Goal: Navigation & Orientation: Understand site structure

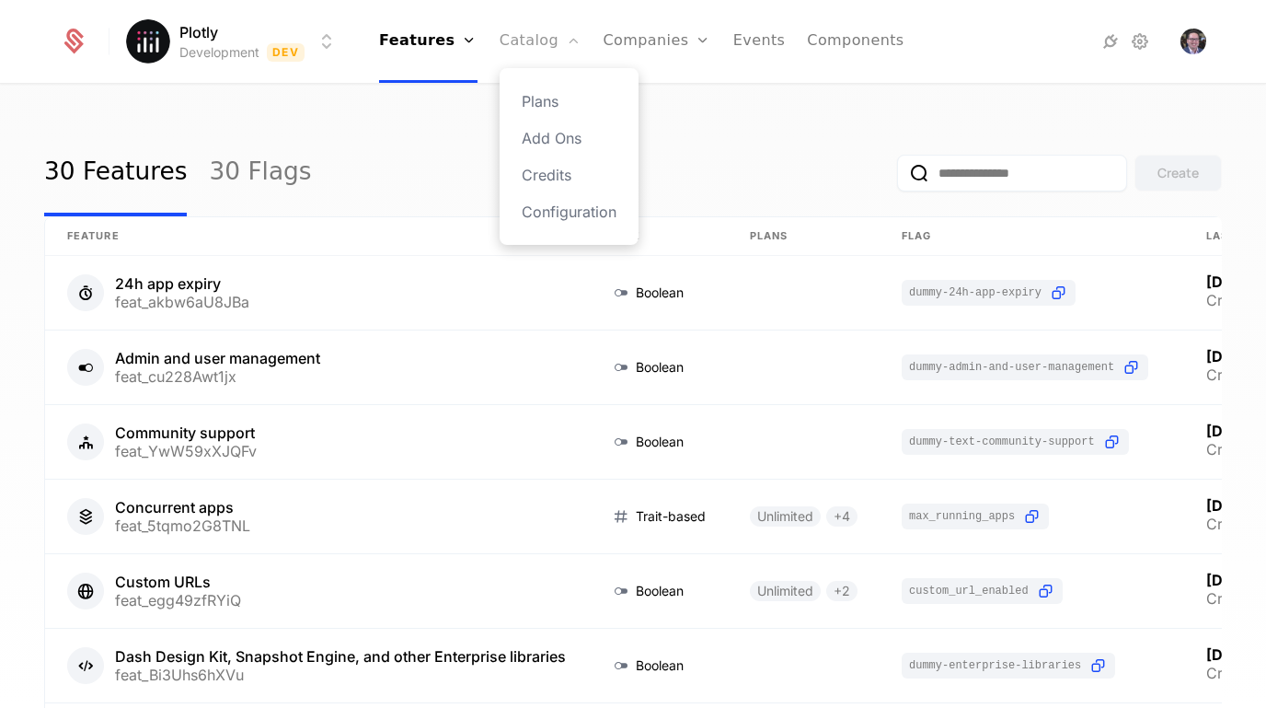
click at [544, 35] on link "Catalog" at bounding box center [541, 41] width 82 height 83
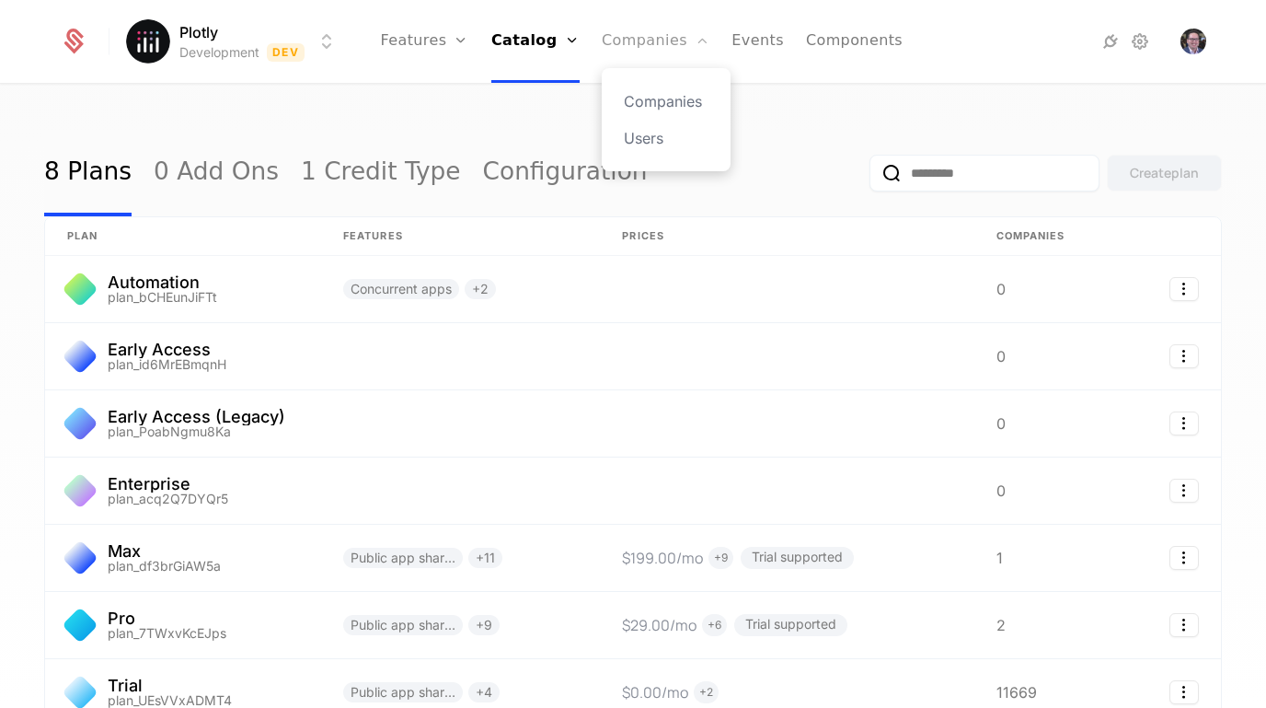
click at [631, 37] on link "Companies" at bounding box center [656, 41] width 108 height 83
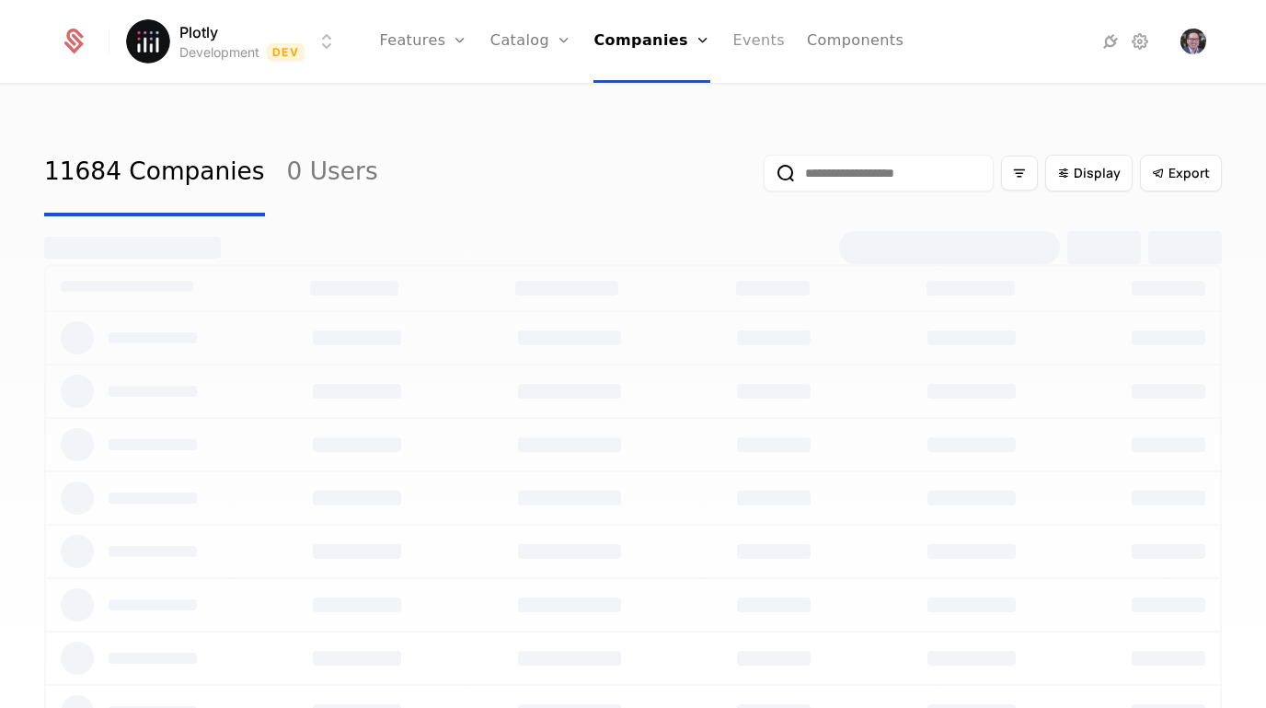
click at [736, 41] on link "Events" at bounding box center [759, 41] width 52 height 83
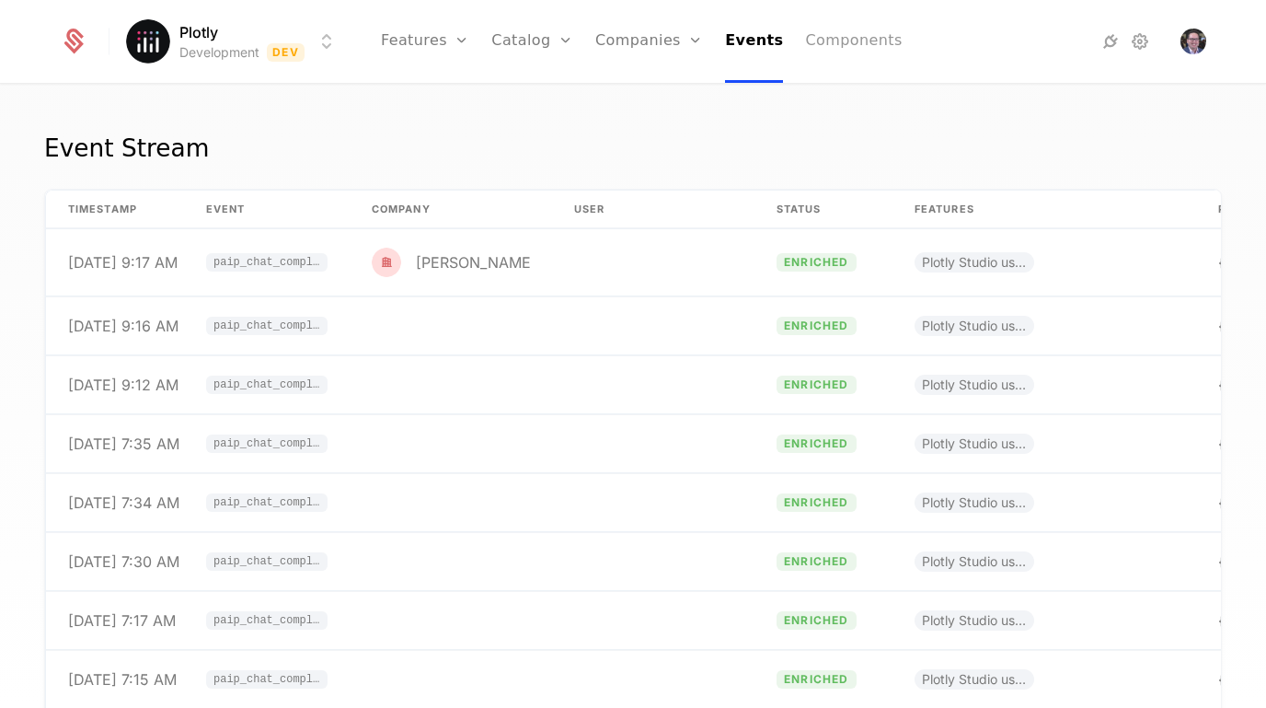
click at [823, 38] on link "Components" at bounding box center [853, 41] width 97 height 83
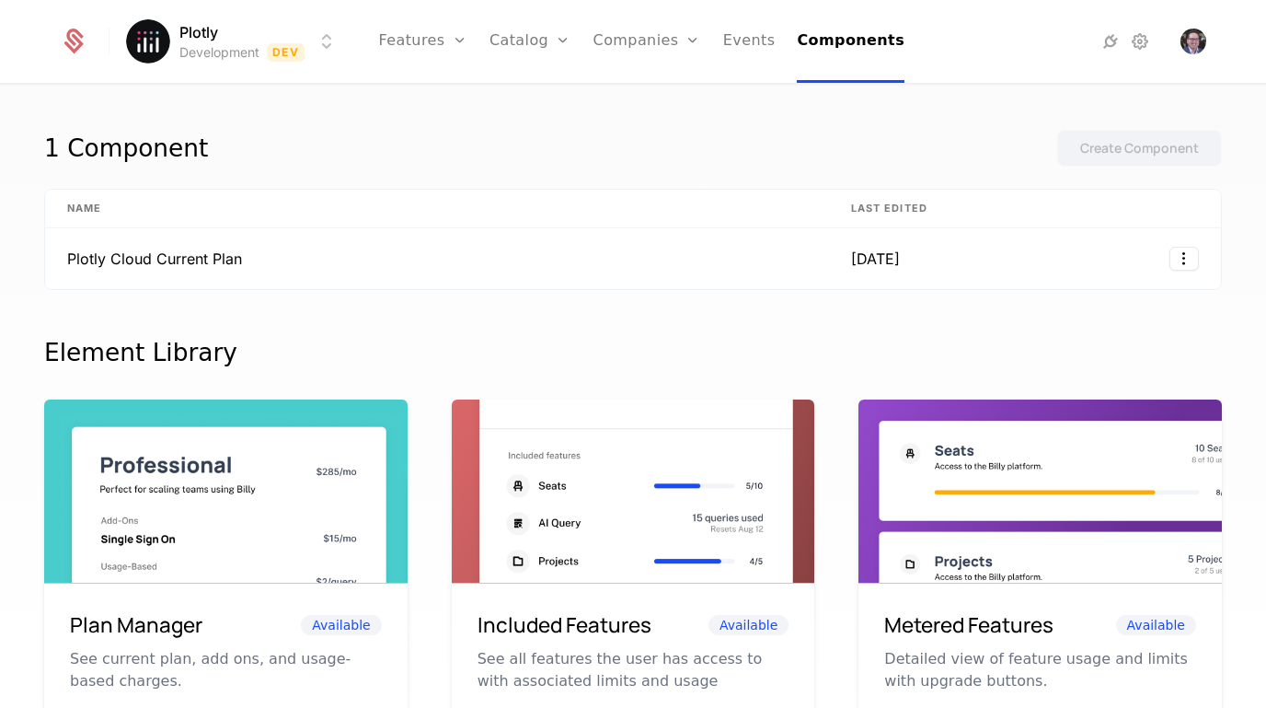
click at [235, 45] on html "Plotly Development Dev Features Features Flags Catalog Plans Add Ons Credits Co…" at bounding box center [633, 354] width 1266 height 708
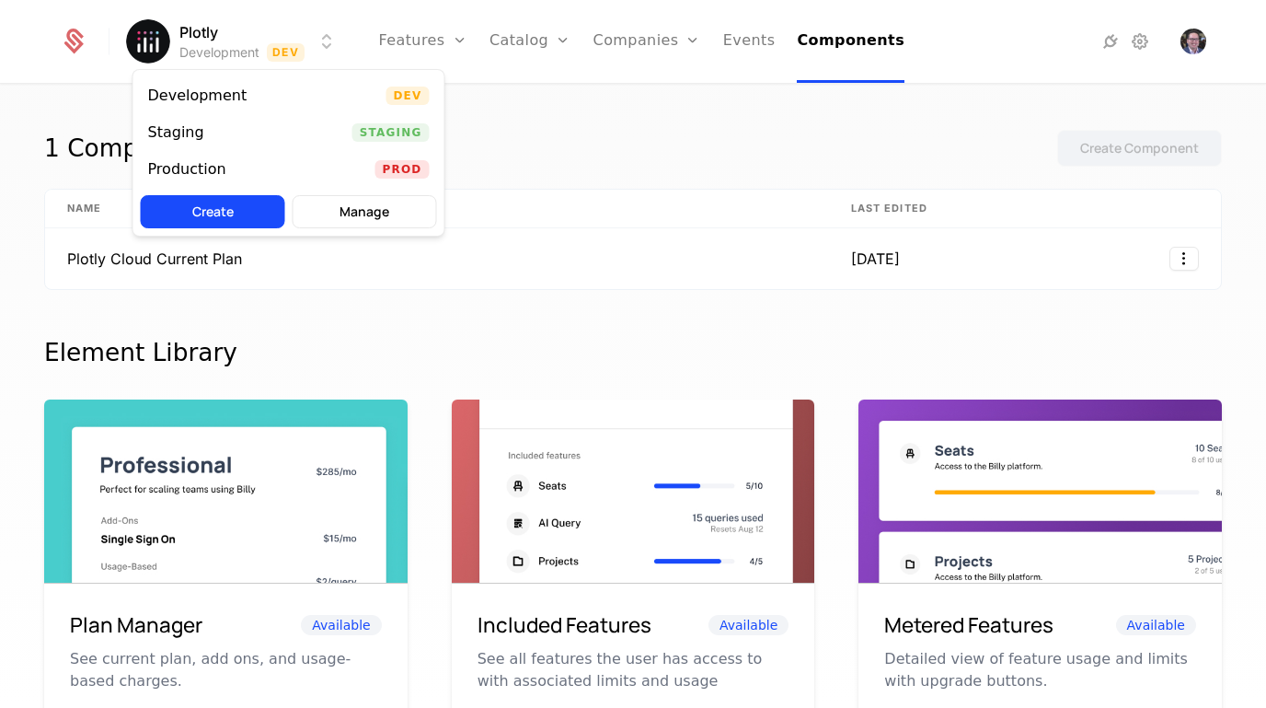
click at [959, 45] on html "Plotly Development Dev Features Features Flags Catalog Plans Add Ons Credits Co…" at bounding box center [633, 354] width 1266 height 708
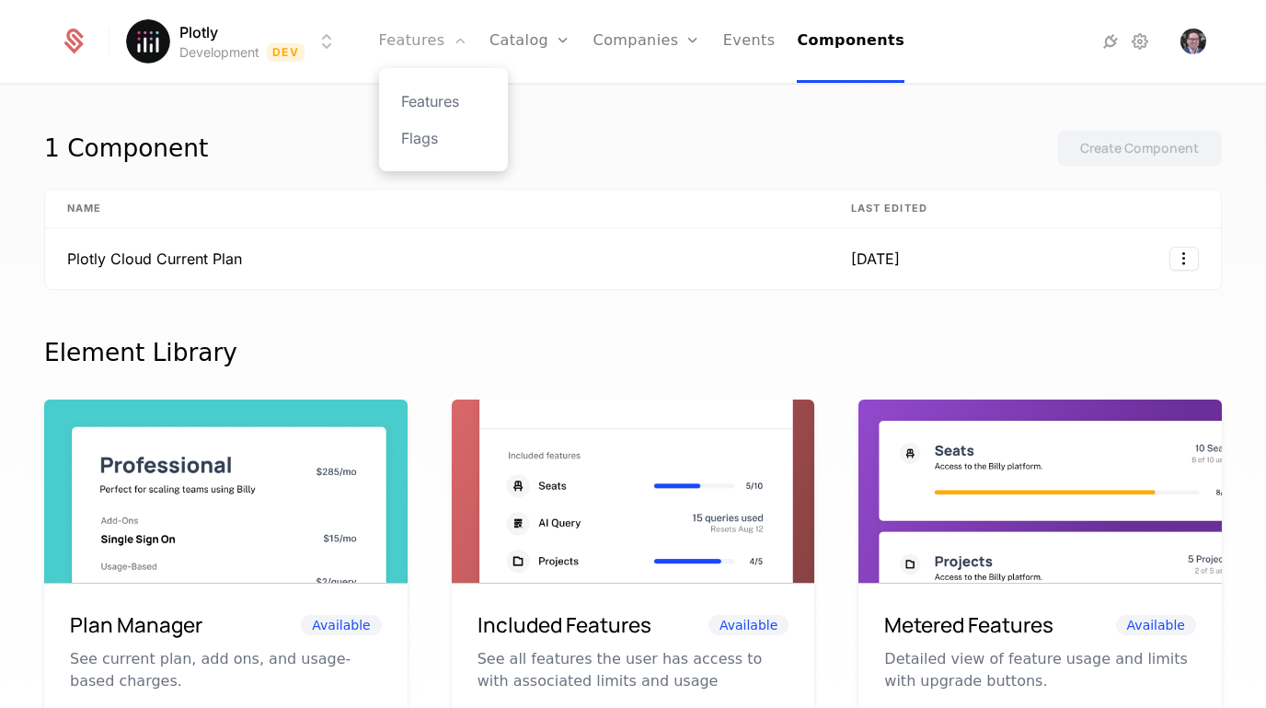
click at [424, 49] on link "Features" at bounding box center [423, 41] width 88 height 83
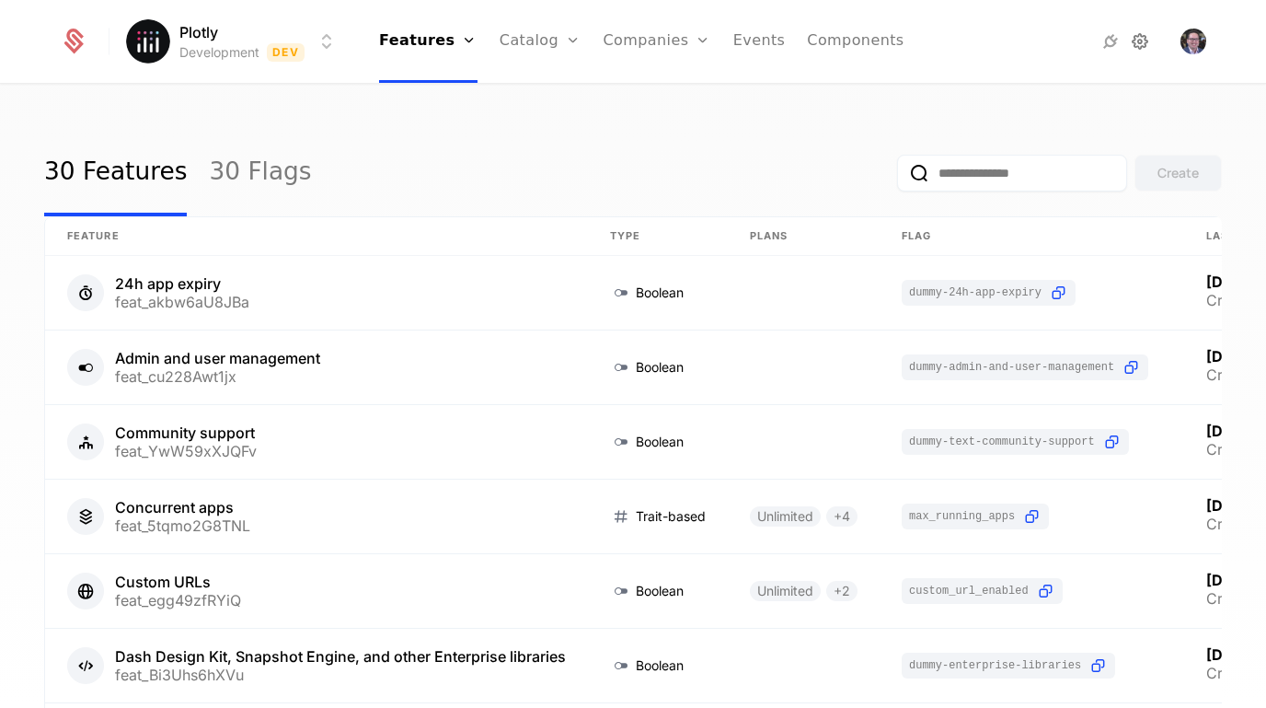
click at [1142, 36] on icon at bounding box center [1140, 41] width 22 height 22
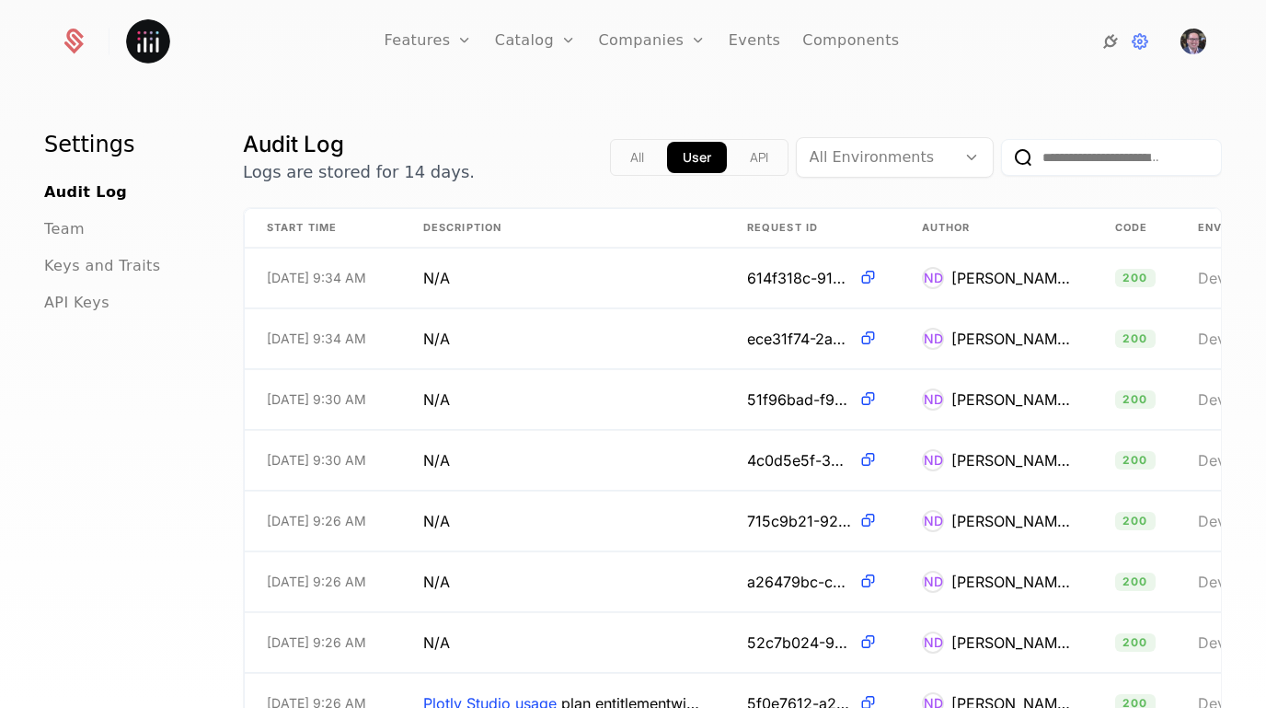
click at [1108, 43] on icon at bounding box center [1111, 41] width 22 height 22
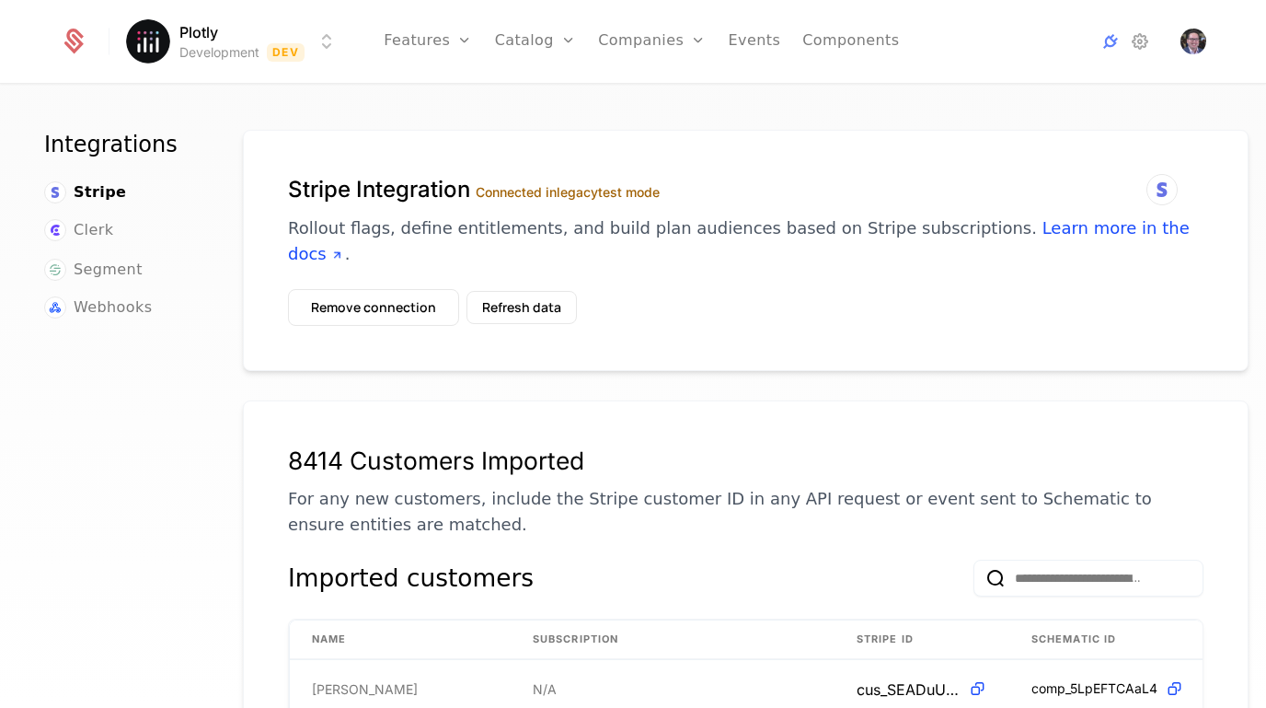
click at [995, 55] on div "Plotly Development Dev Features Features Flags Catalog Plans Add Ons Credits Co…" at bounding box center [633, 41] width 1146 height 83
click at [1137, 45] on icon at bounding box center [1140, 41] width 22 height 22
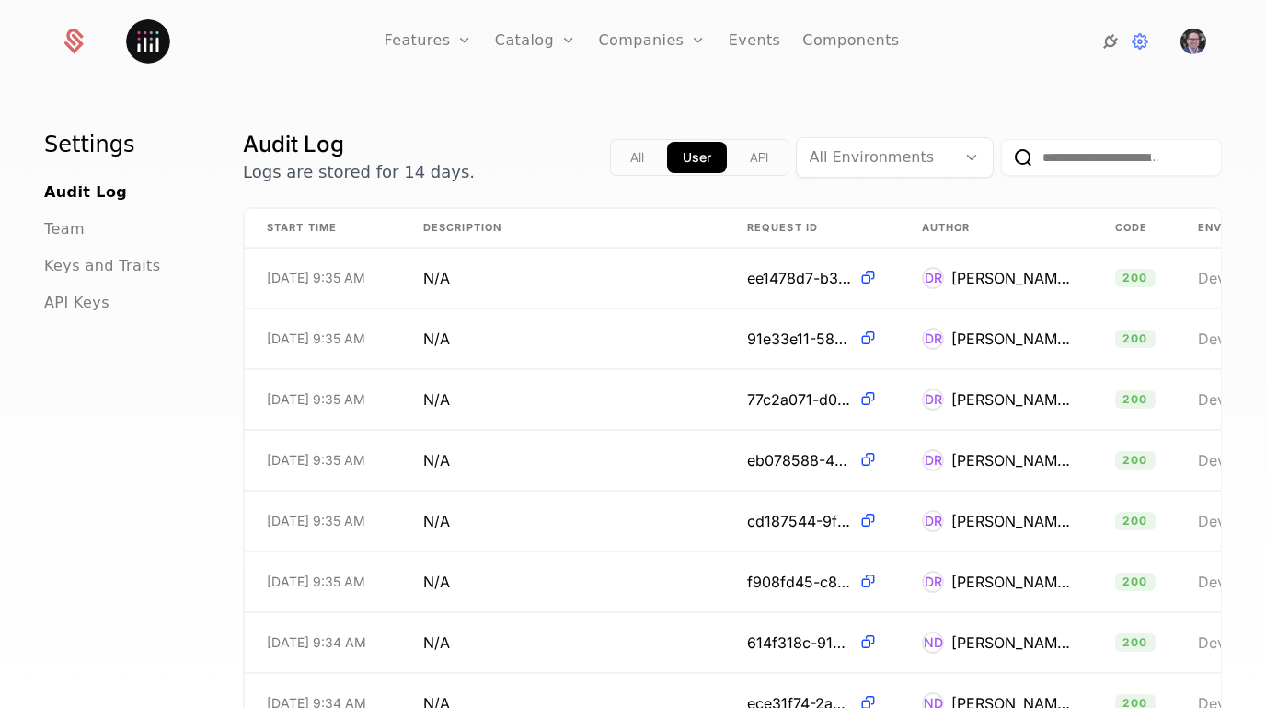
click at [1102, 47] on icon at bounding box center [1111, 41] width 22 height 22
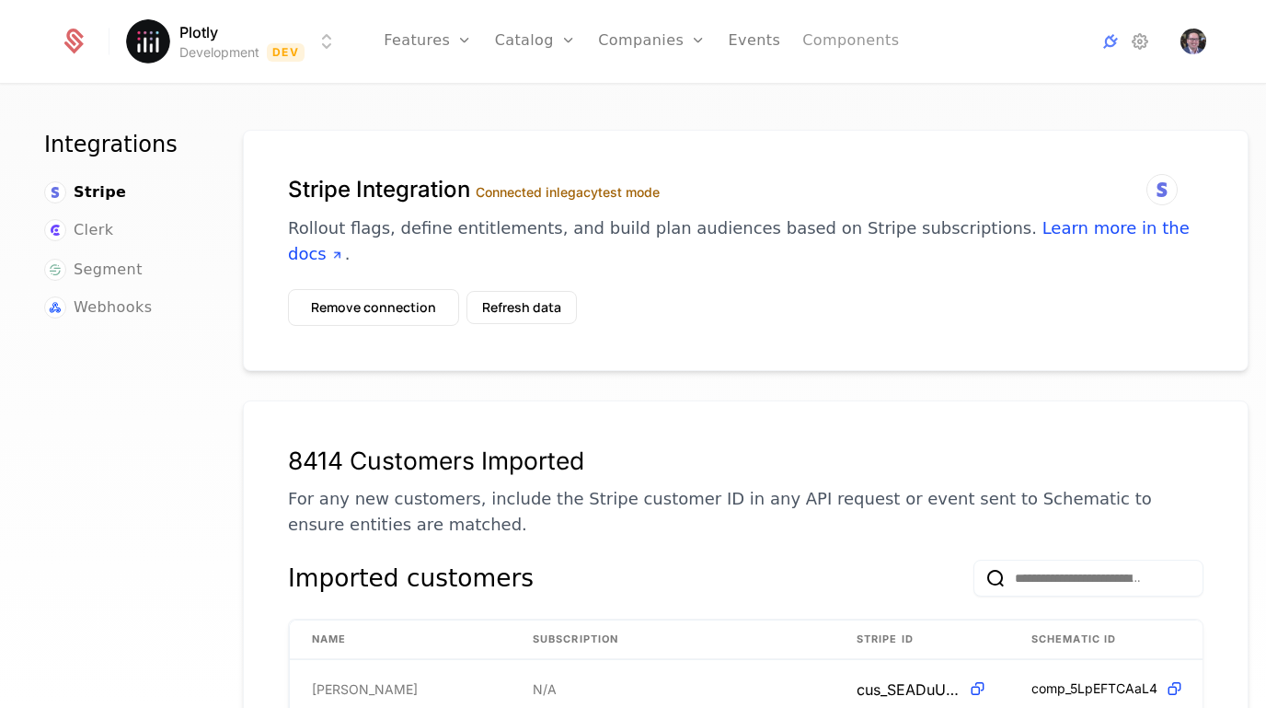
click at [849, 55] on link "Components" at bounding box center [851, 41] width 97 height 83
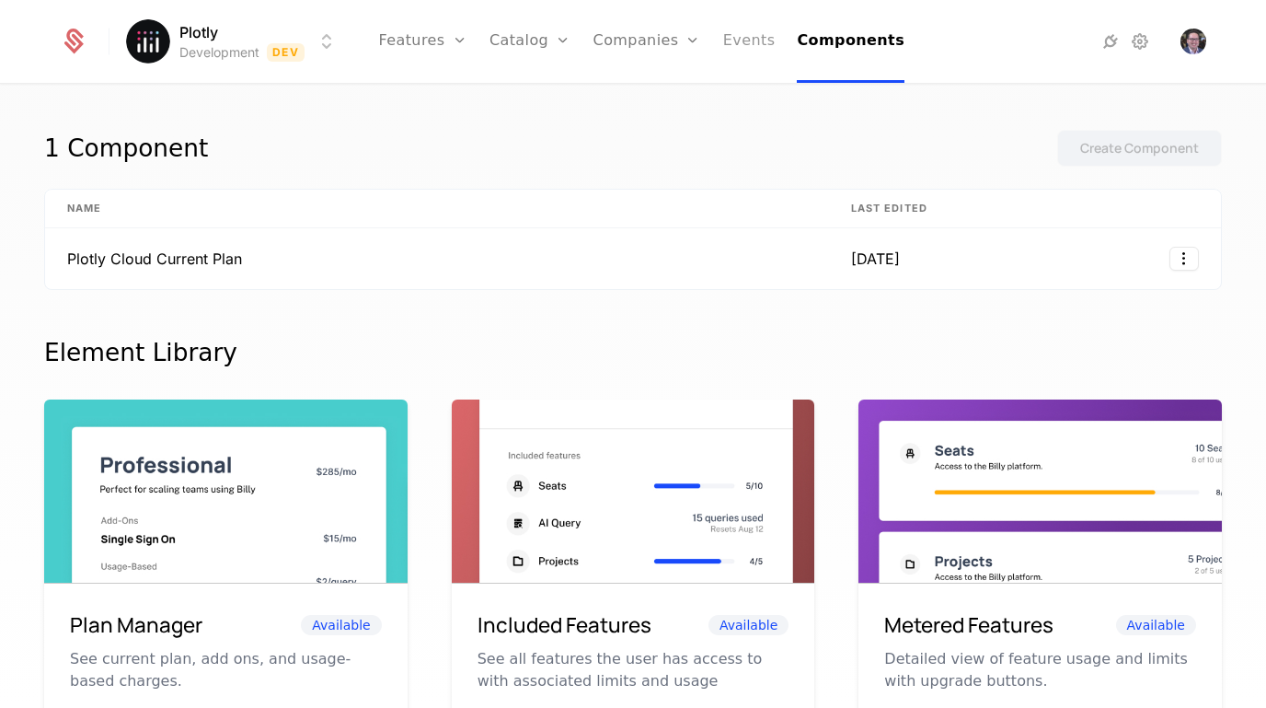
click at [755, 50] on link "Events" at bounding box center [749, 41] width 52 height 83
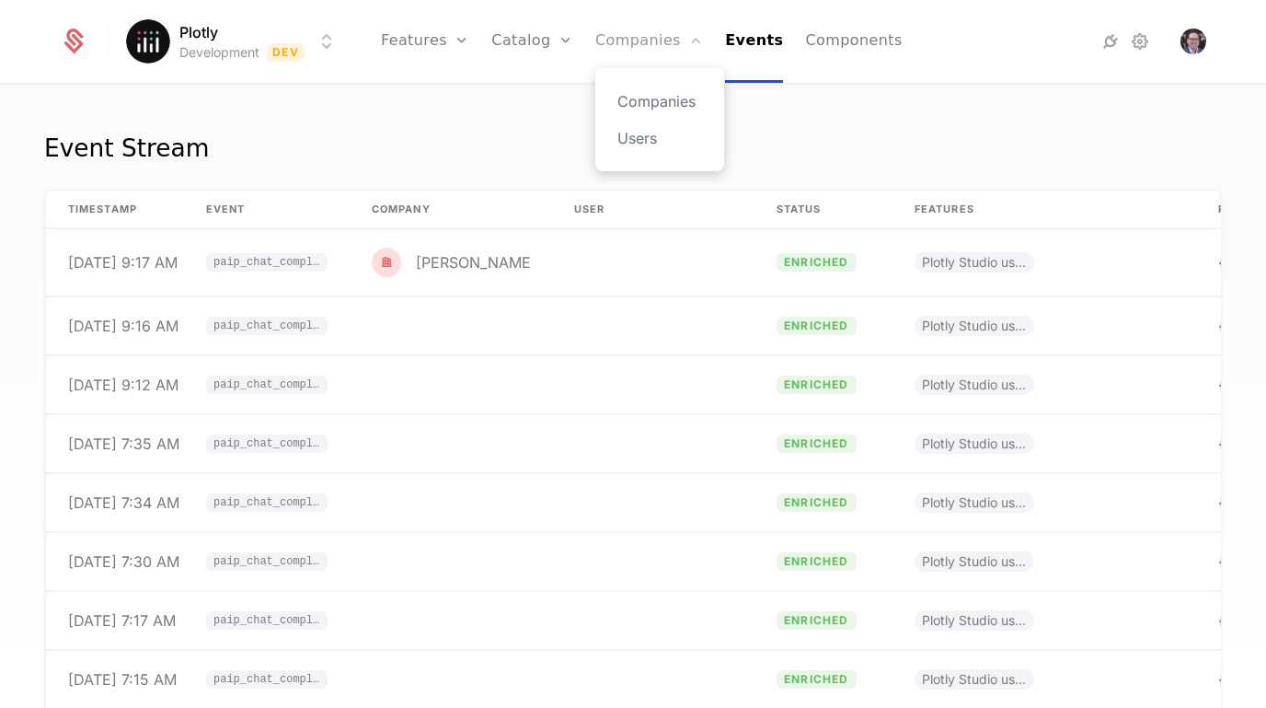
click at [669, 50] on link "Companies" at bounding box center [650, 41] width 108 height 83
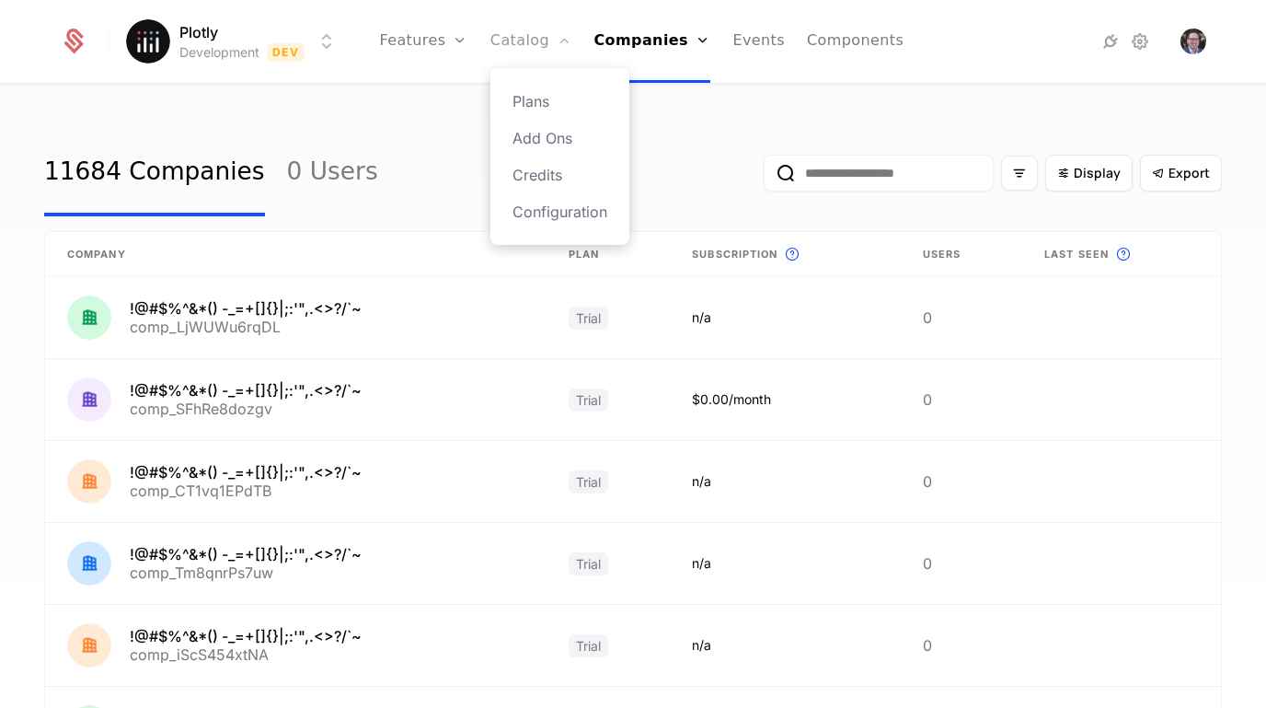
click at [537, 51] on link "Catalog" at bounding box center [532, 41] width 82 height 83
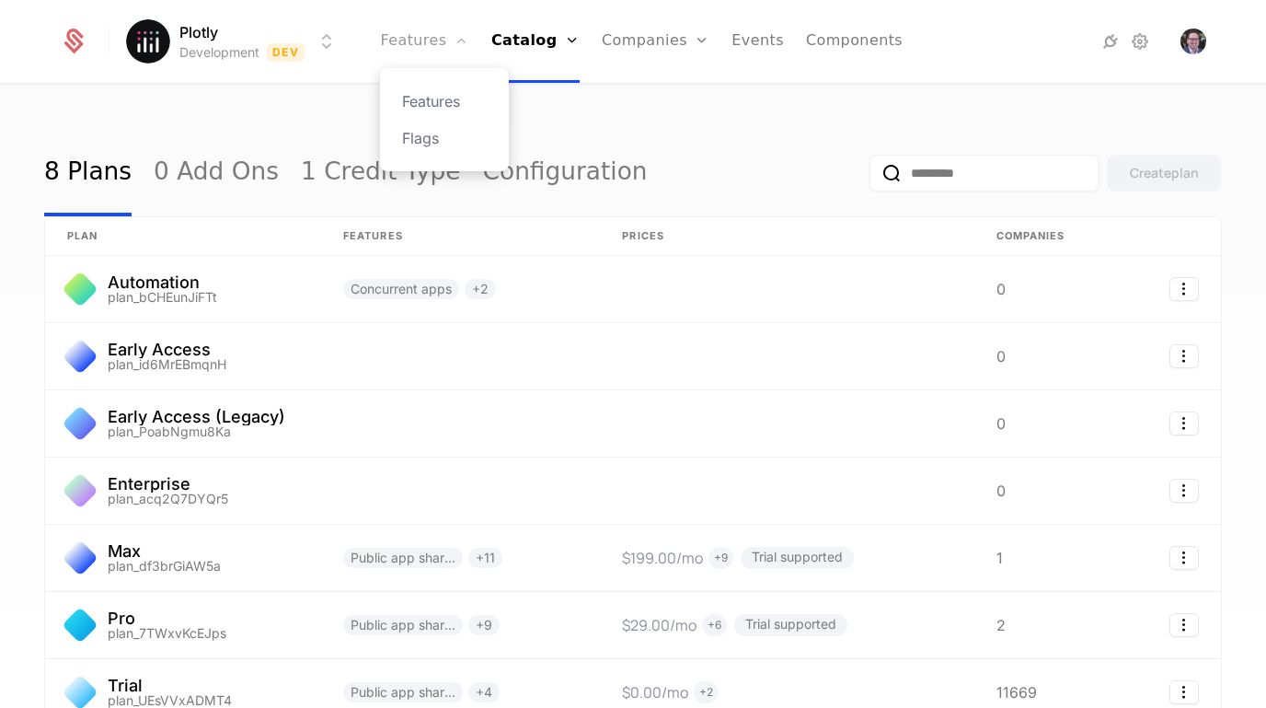
click at [430, 53] on link "Features" at bounding box center [424, 41] width 88 height 83
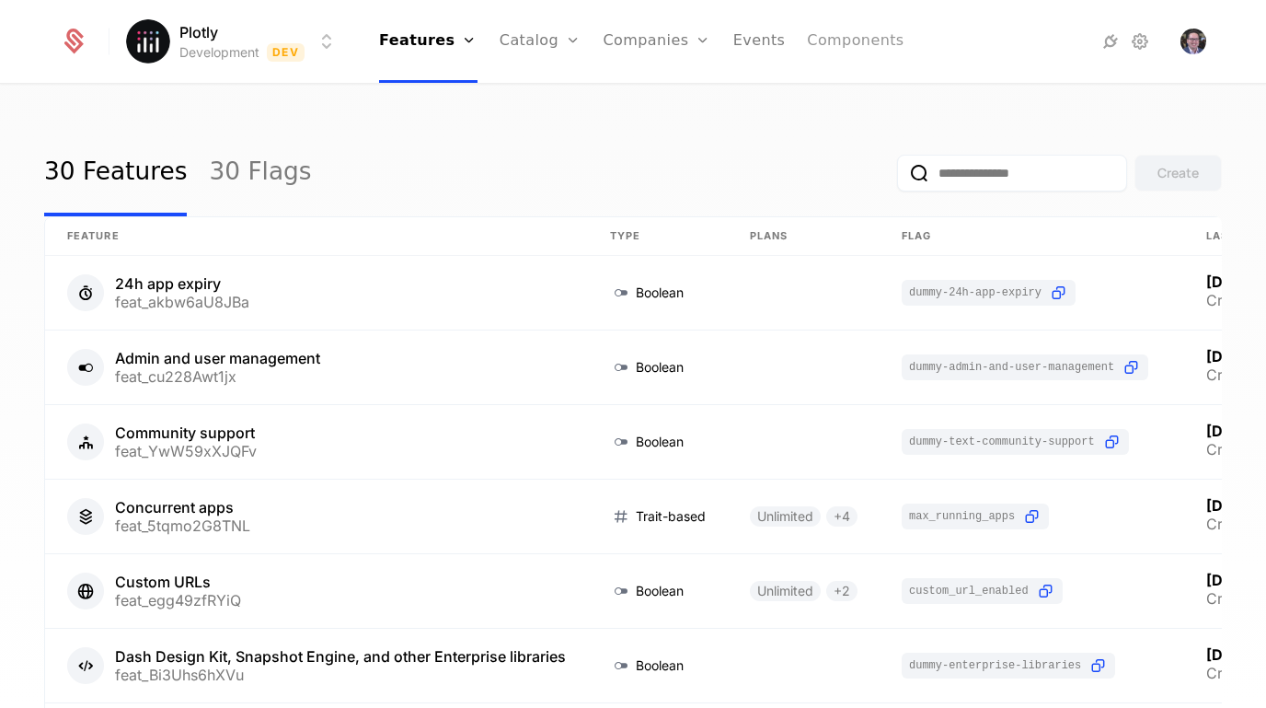
click at [887, 71] on link "Components" at bounding box center [855, 41] width 97 height 83
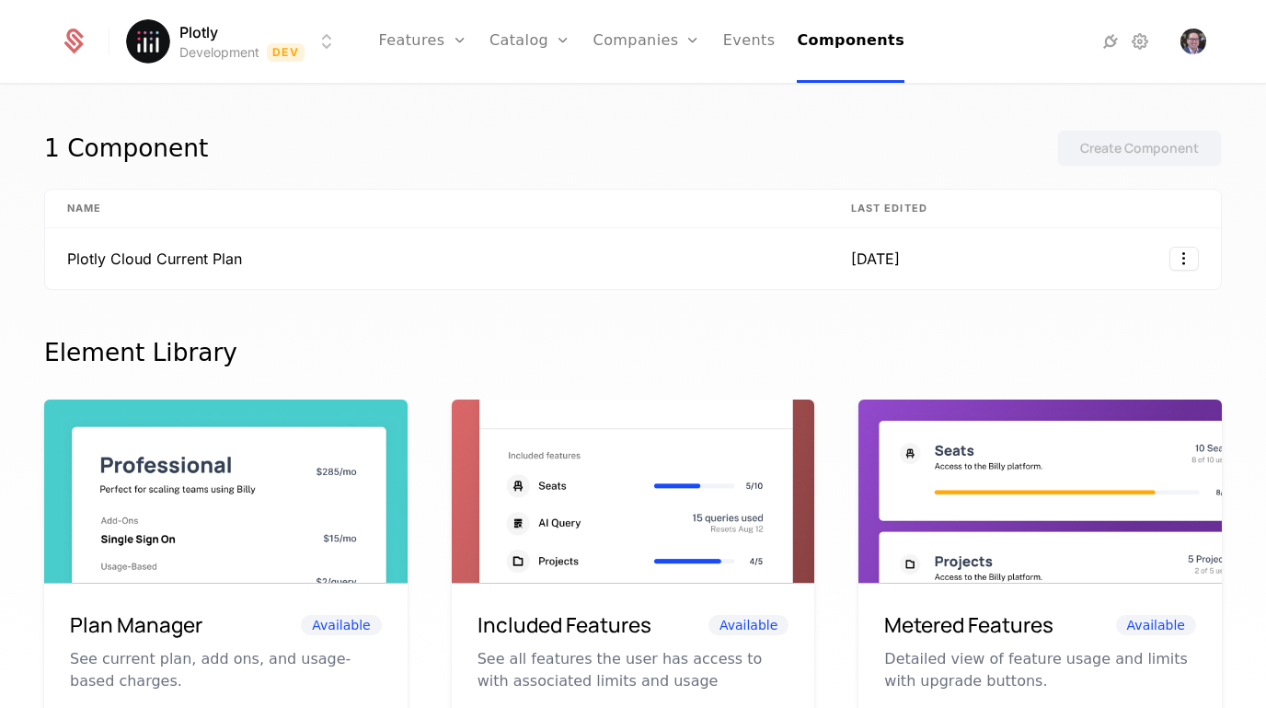
click at [75, 47] on icon at bounding box center [74, 42] width 26 height 26
